Goal: Transaction & Acquisition: Purchase product/service

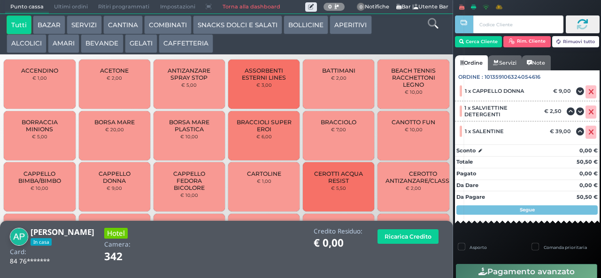
scroll to position [1686, 0]
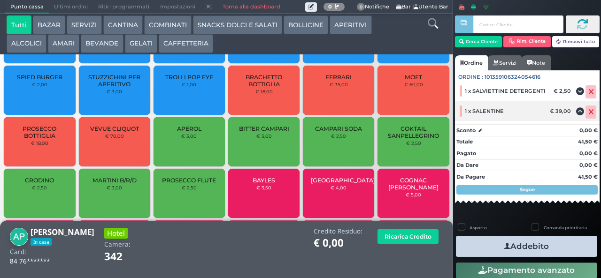
click at [588, 112] on icon at bounding box center [591, 112] width 6 height 0
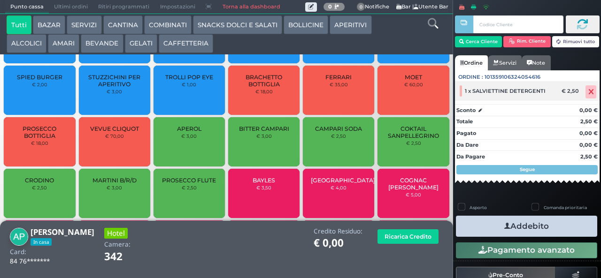
click at [588, 92] on icon at bounding box center [591, 92] width 6 height 0
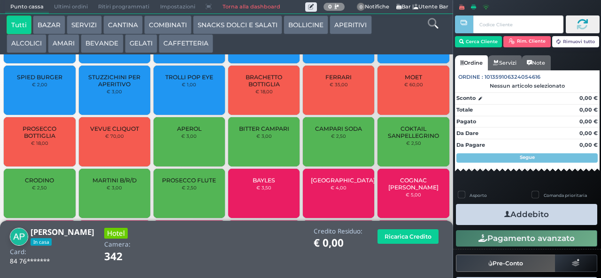
click at [178, 43] on button "CAFFETTERIA" at bounding box center [186, 43] width 54 height 19
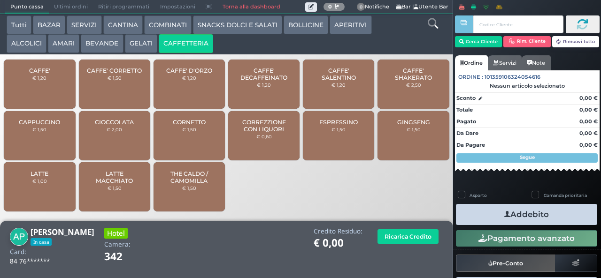
scroll to position [0, 0]
click at [402, 126] on span "GINGSENG" at bounding box center [413, 122] width 33 height 7
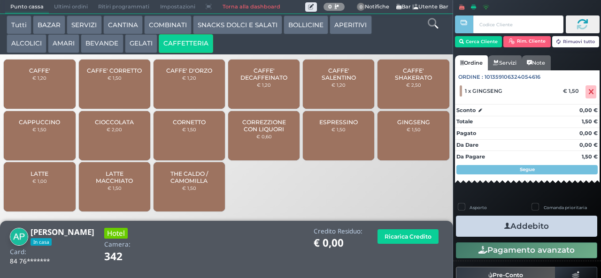
click at [504, 226] on icon "button" at bounding box center [507, 227] width 6 height 10
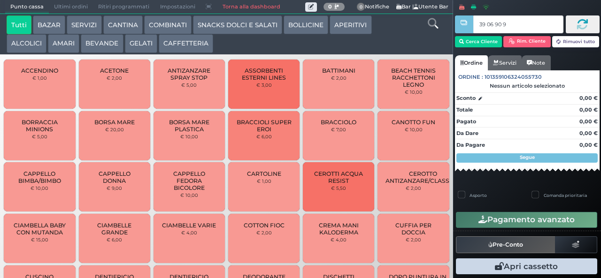
type input "39 06 90 95"
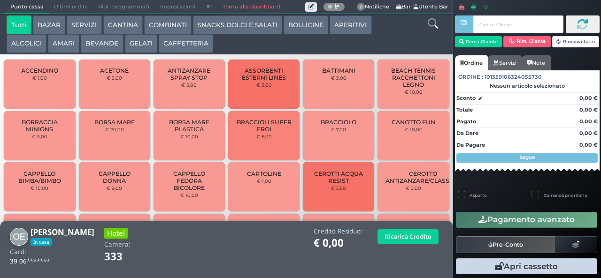
click at [141, 45] on button "GELATI" at bounding box center [141, 43] width 32 height 19
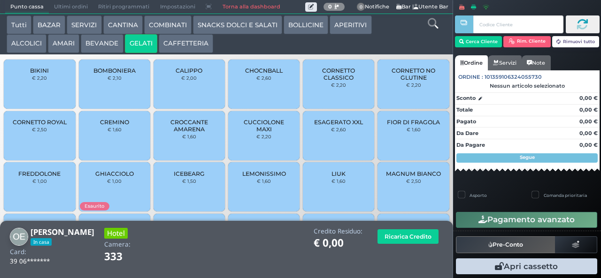
click at [176, 133] on span "CROCCANTE AMARENA" at bounding box center [190, 126] width 56 height 14
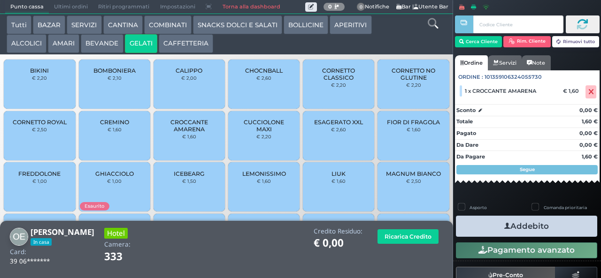
click at [479, 219] on button "Addebito" at bounding box center [526, 226] width 141 height 21
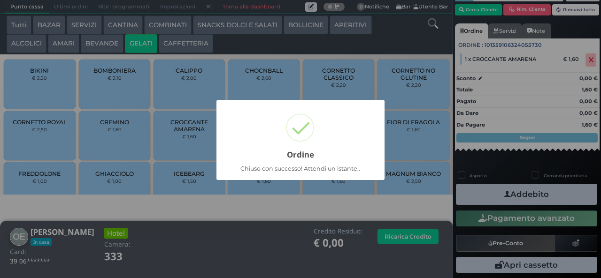
scroll to position [15, 0]
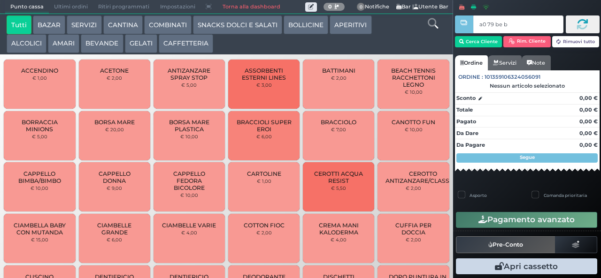
type input "a0 79 be b9"
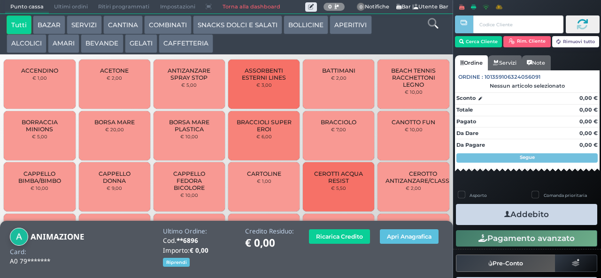
click at [95, 45] on button "BEVANDE" at bounding box center [102, 43] width 42 height 19
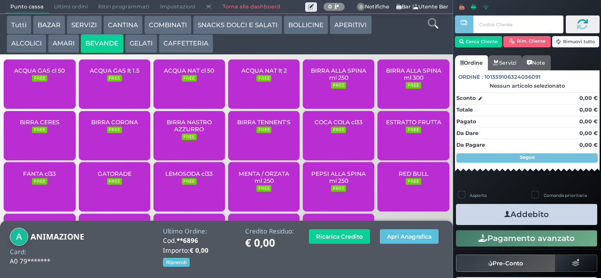
click at [184, 82] on small "FREE" at bounding box center [189, 78] width 15 height 7
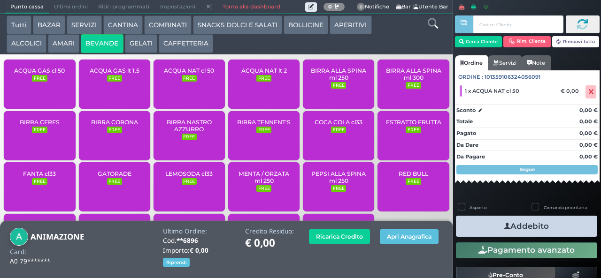
click at [109, 91] on div "ACQUA GAS lt 1.5 FREE" at bounding box center [114, 84] width 71 height 49
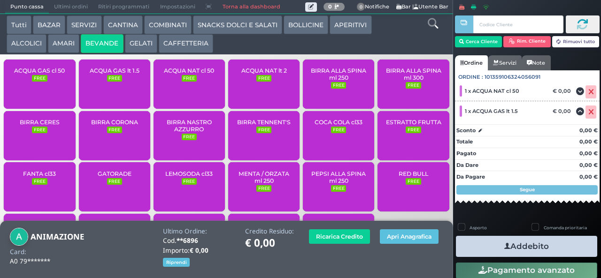
click at [491, 244] on button "Addebito" at bounding box center [526, 246] width 141 height 21
